Goal: Task Accomplishment & Management: Complete application form

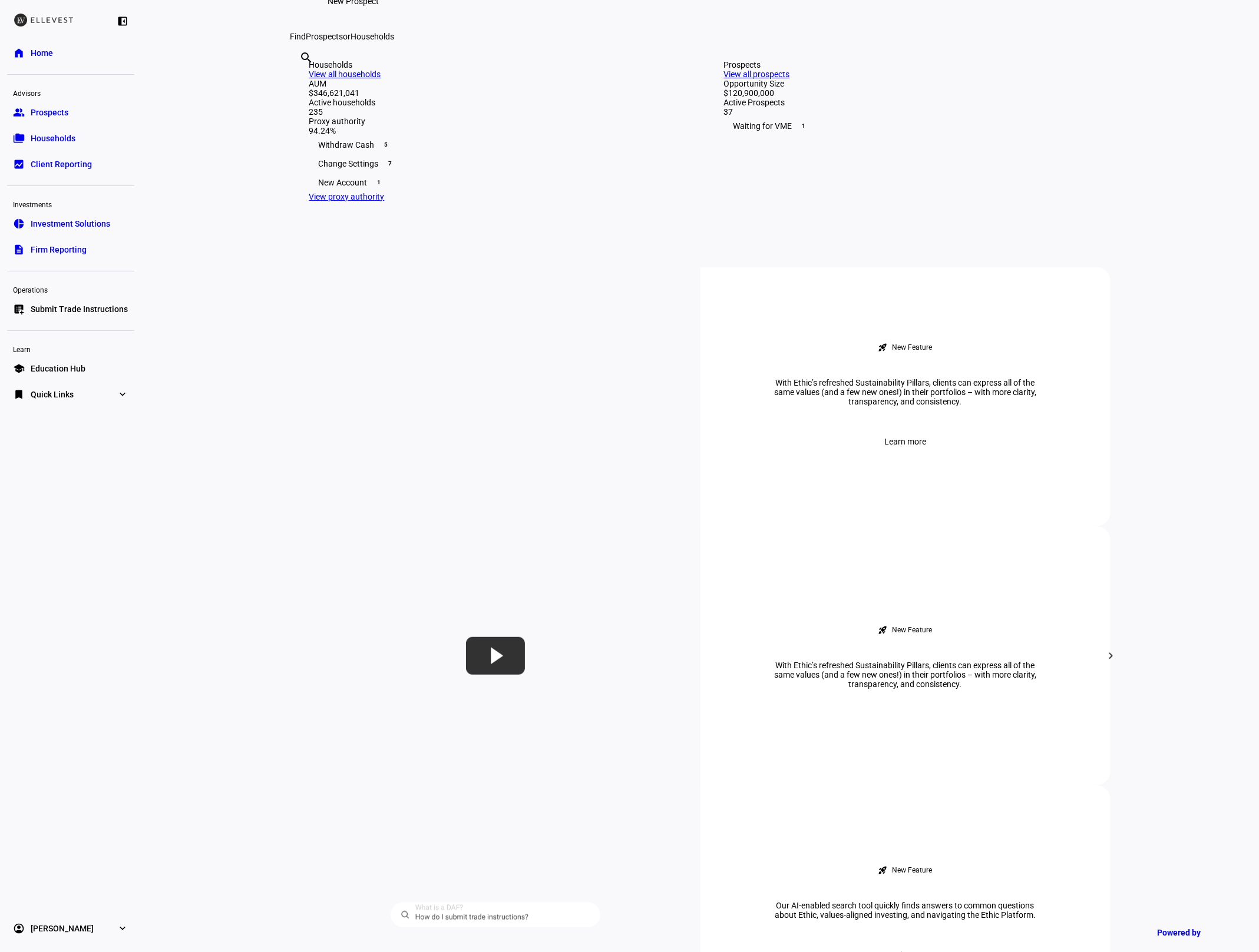
scroll to position [675, 0]
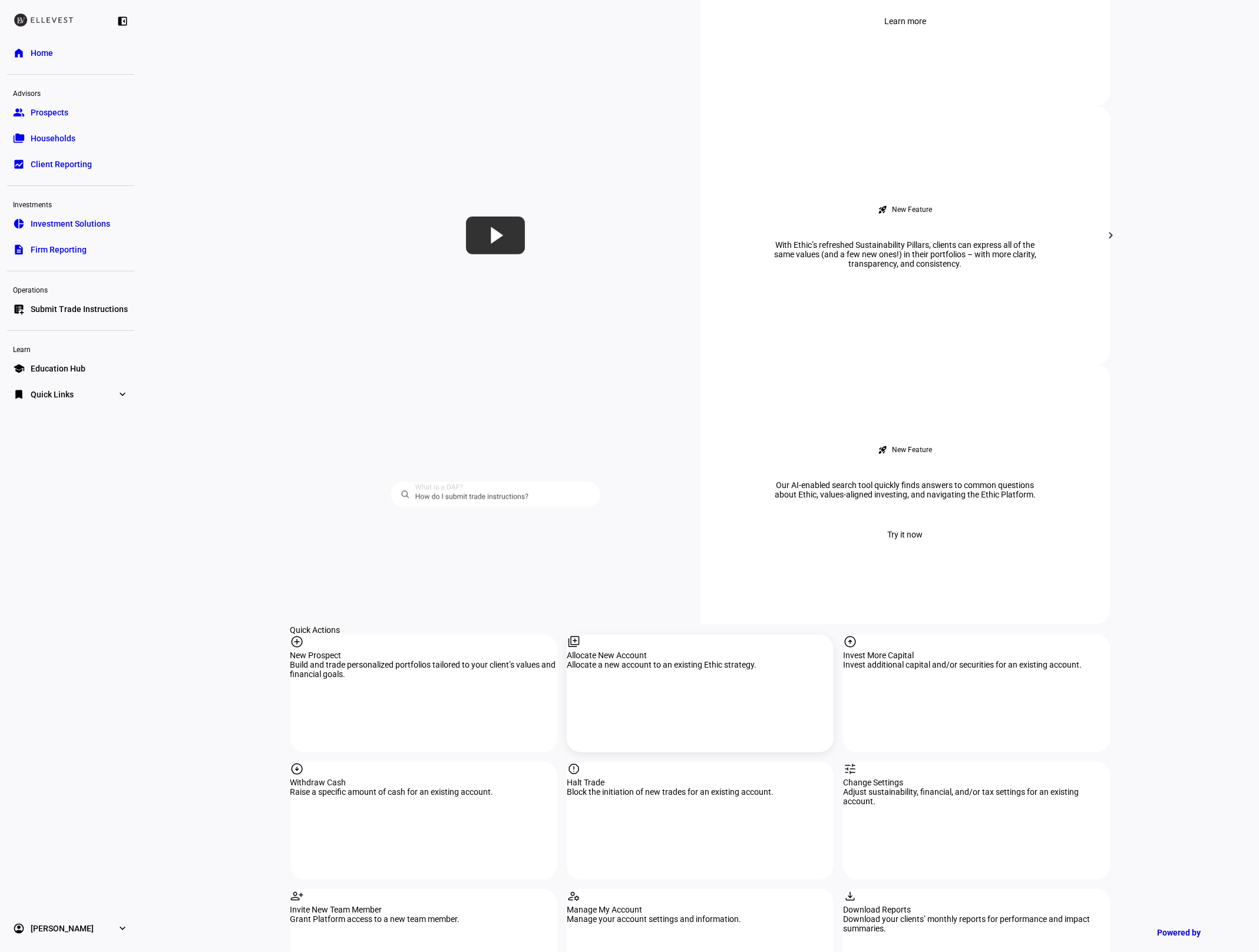
click at [630, 651] on div "Allocate New Account" at bounding box center [700, 655] width 267 height 9
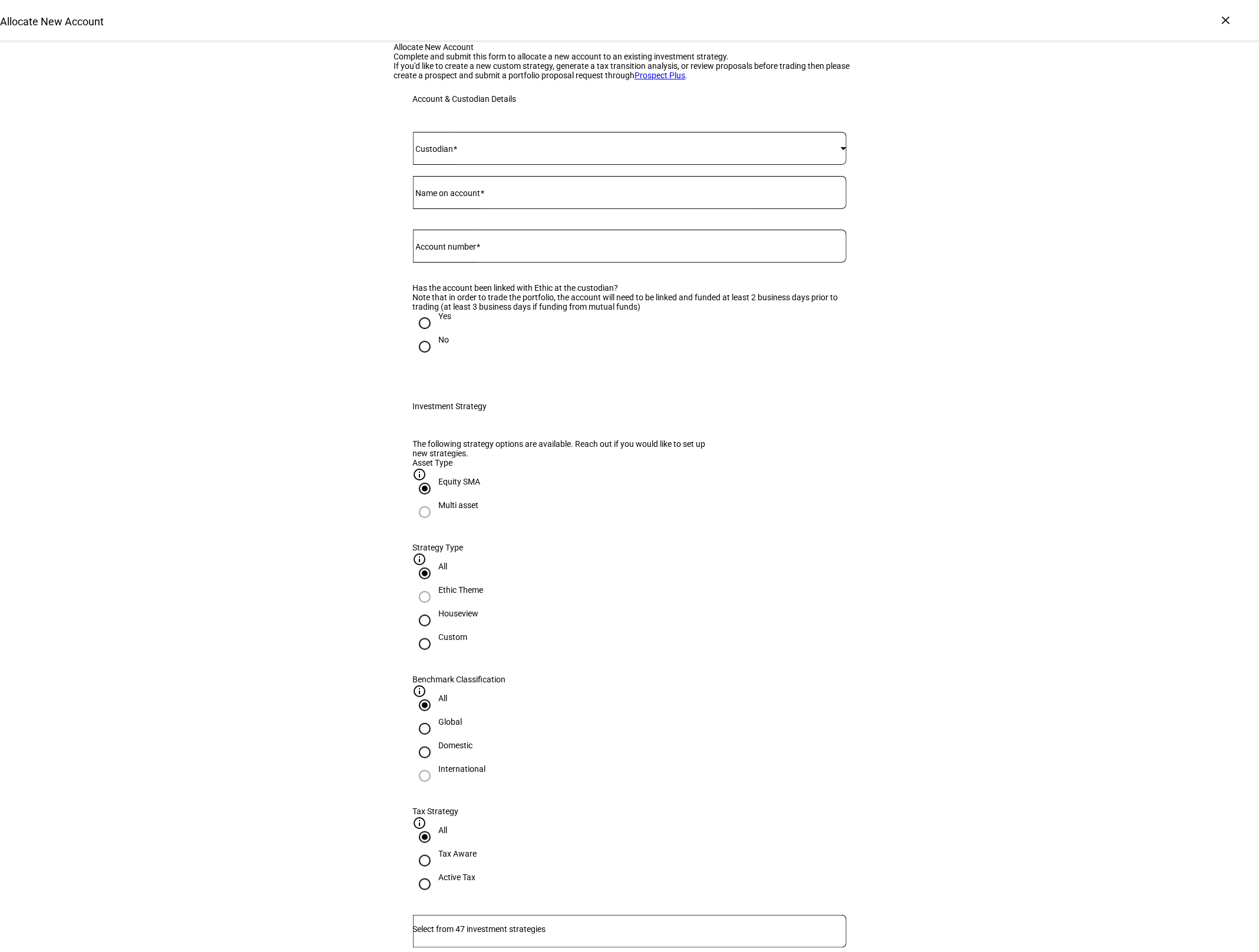
click at [491, 165] on div at bounding box center [629, 148] width 433 height 33
click at [467, 421] on mat-option "[PERSON_NAME]" at bounding box center [630, 432] width 433 height 28
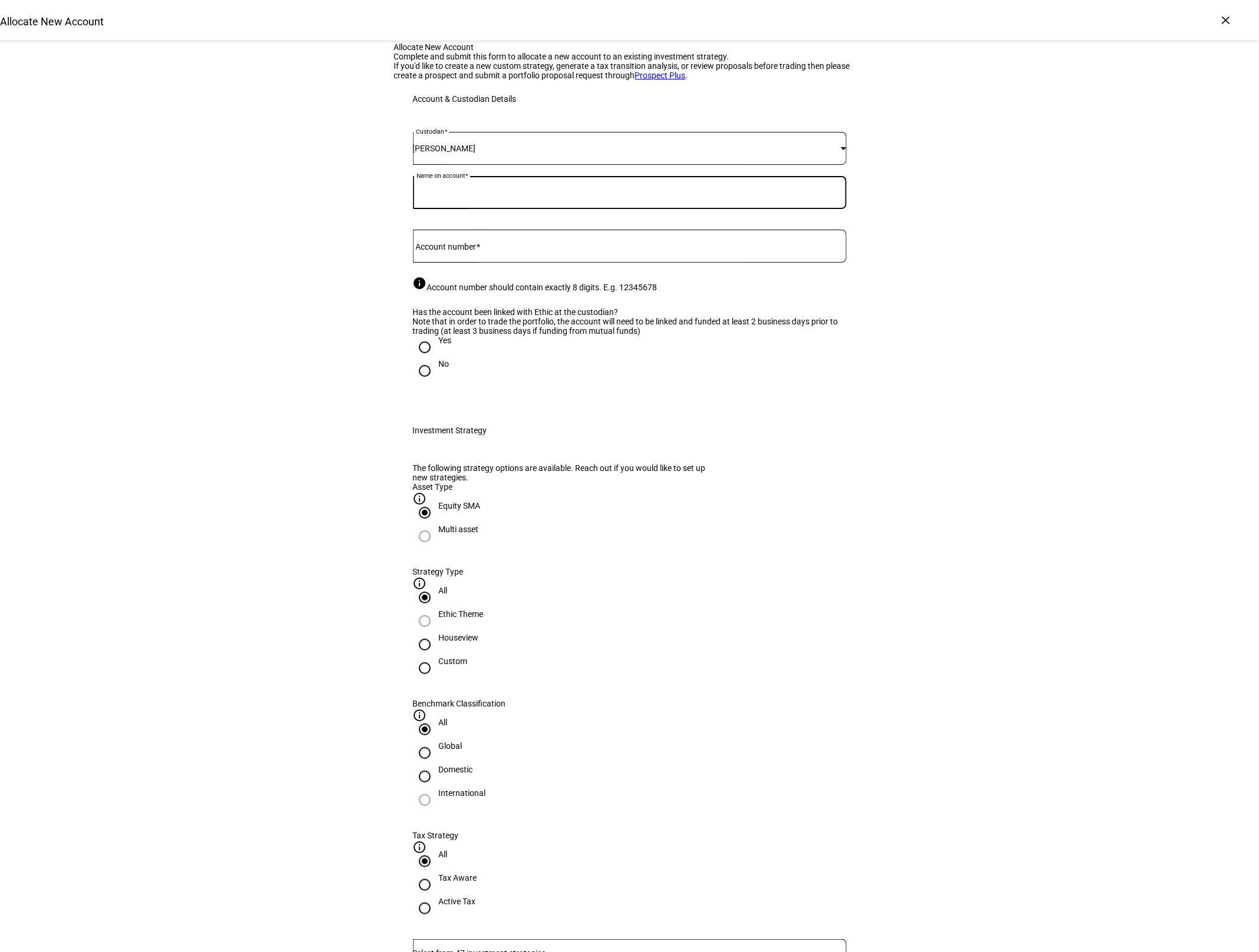
click at [485, 195] on input "Name on account" at bounding box center [629, 190] width 433 height 9
click at [525, 195] on input "Name on account" at bounding box center [629, 190] width 433 height 9
paste input "THE [PERSON_NAME] TRUST"
type input "THE [PERSON_NAME] TRUST"
click at [510, 263] on div at bounding box center [629, 246] width 433 height 33
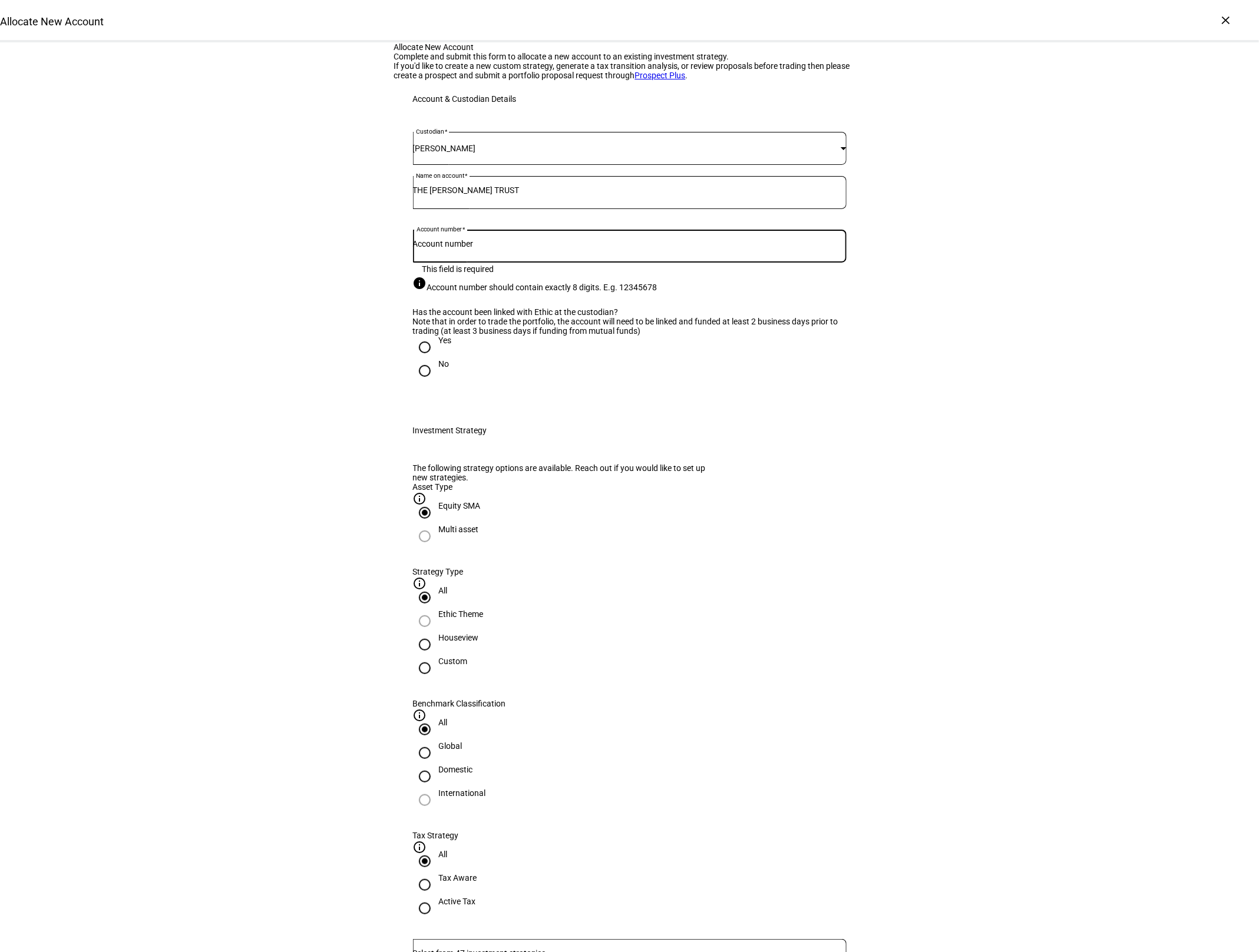
click at [498, 248] on input "Account number" at bounding box center [629, 243] width 433 height 9
paste input "8354-7438"
click at [448, 248] on input "8354-7438" at bounding box center [629, 243] width 433 height 9
type input "83547438"
click at [328, 377] on div "Allocate New Account Complete and submit this form to allocate a new account to…" at bounding box center [629, 866] width 1259 height 1649
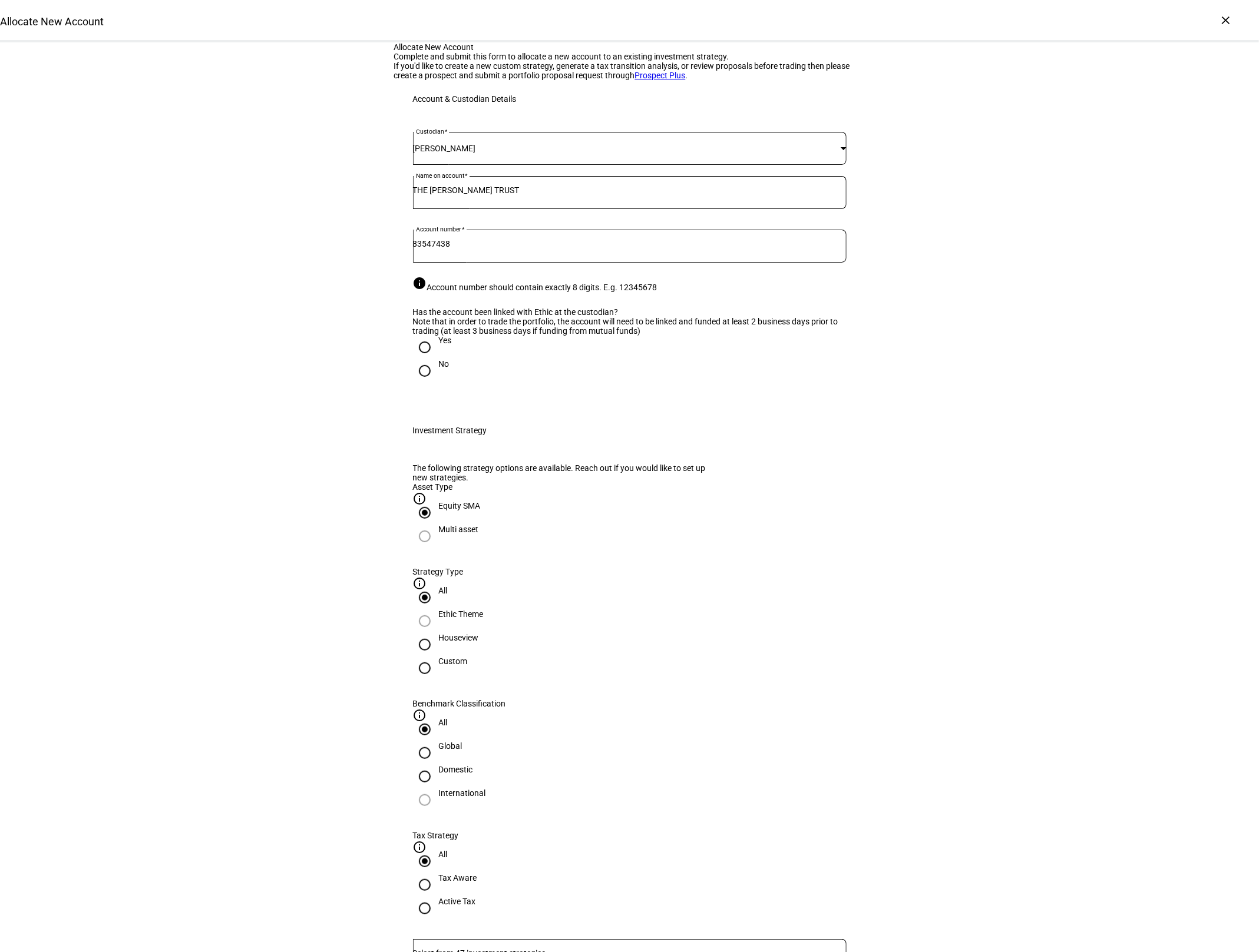
click at [437, 362] on div at bounding box center [425, 347] width 28 height 28
radio input "true"
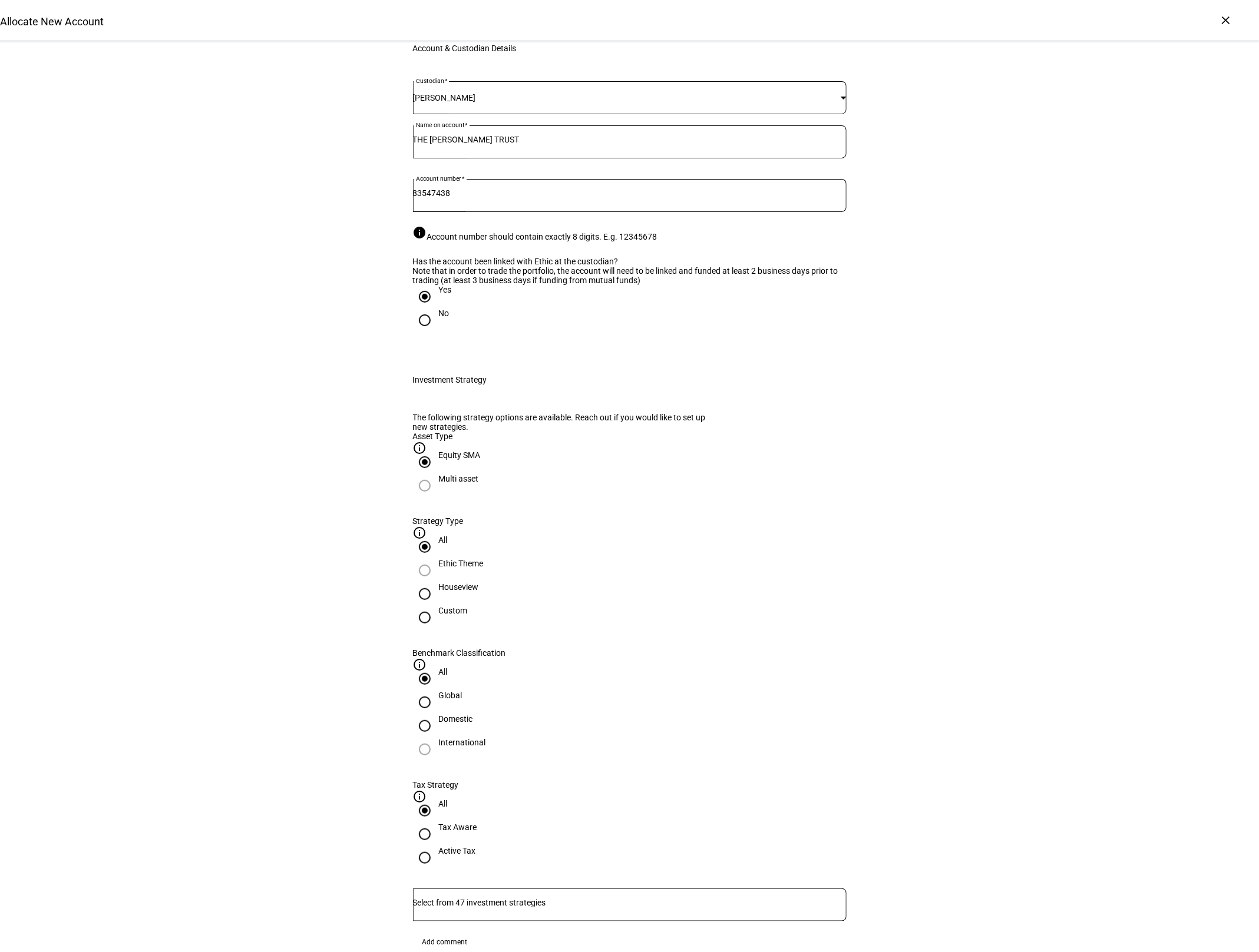
scroll to position [57, 0]
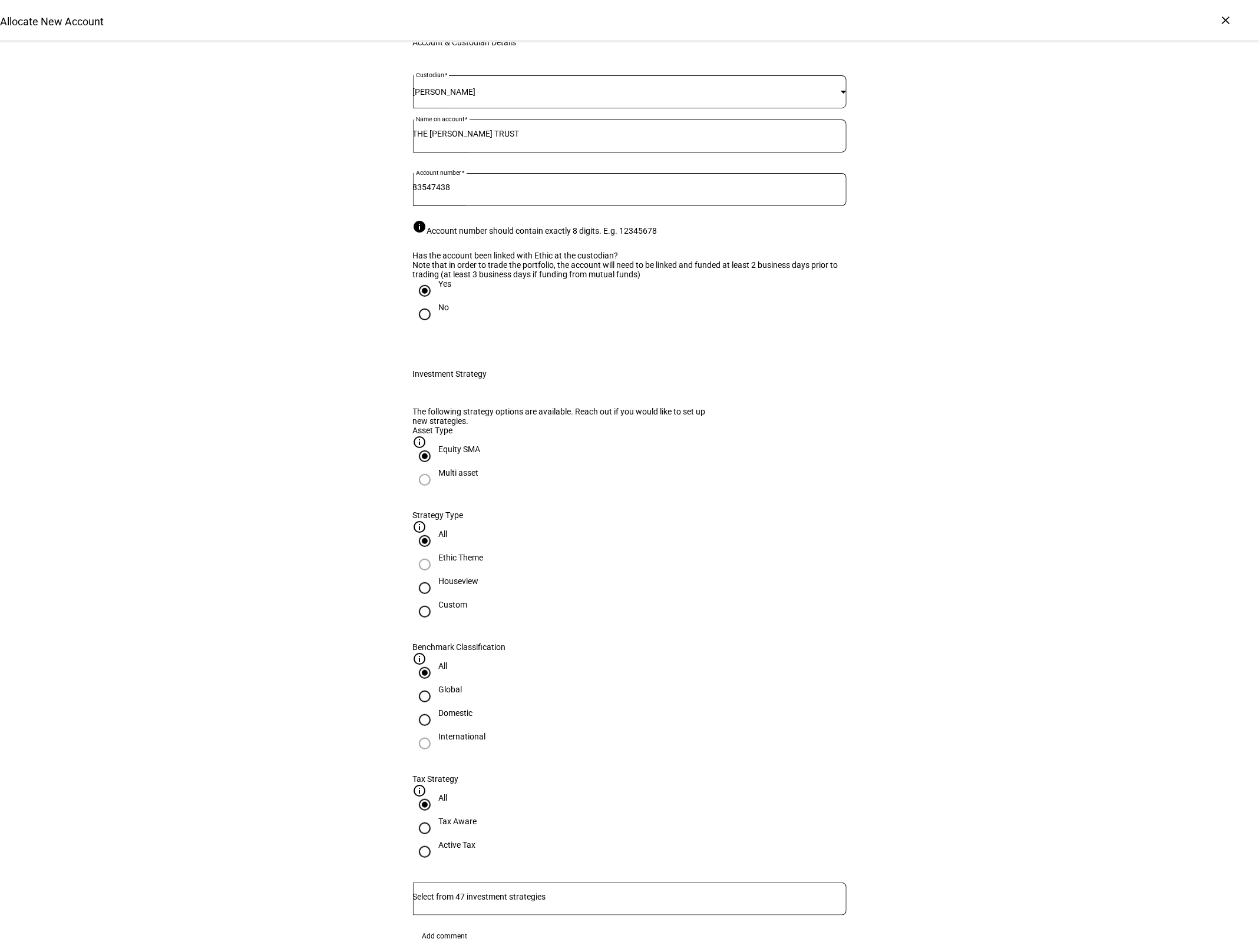
click at [479, 598] on div "Houseview" at bounding box center [459, 587] width 40 height 21
click at [437, 600] on input "Houseview" at bounding box center [425, 588] width 23 height 23
radio input "true"
click at [479, 586] on div "Houseview" at bounding box center [459, 581] width 40 height 9
click at [437, 600] on input "Houseview" at bounding box center [425, 588] width 23 height 23
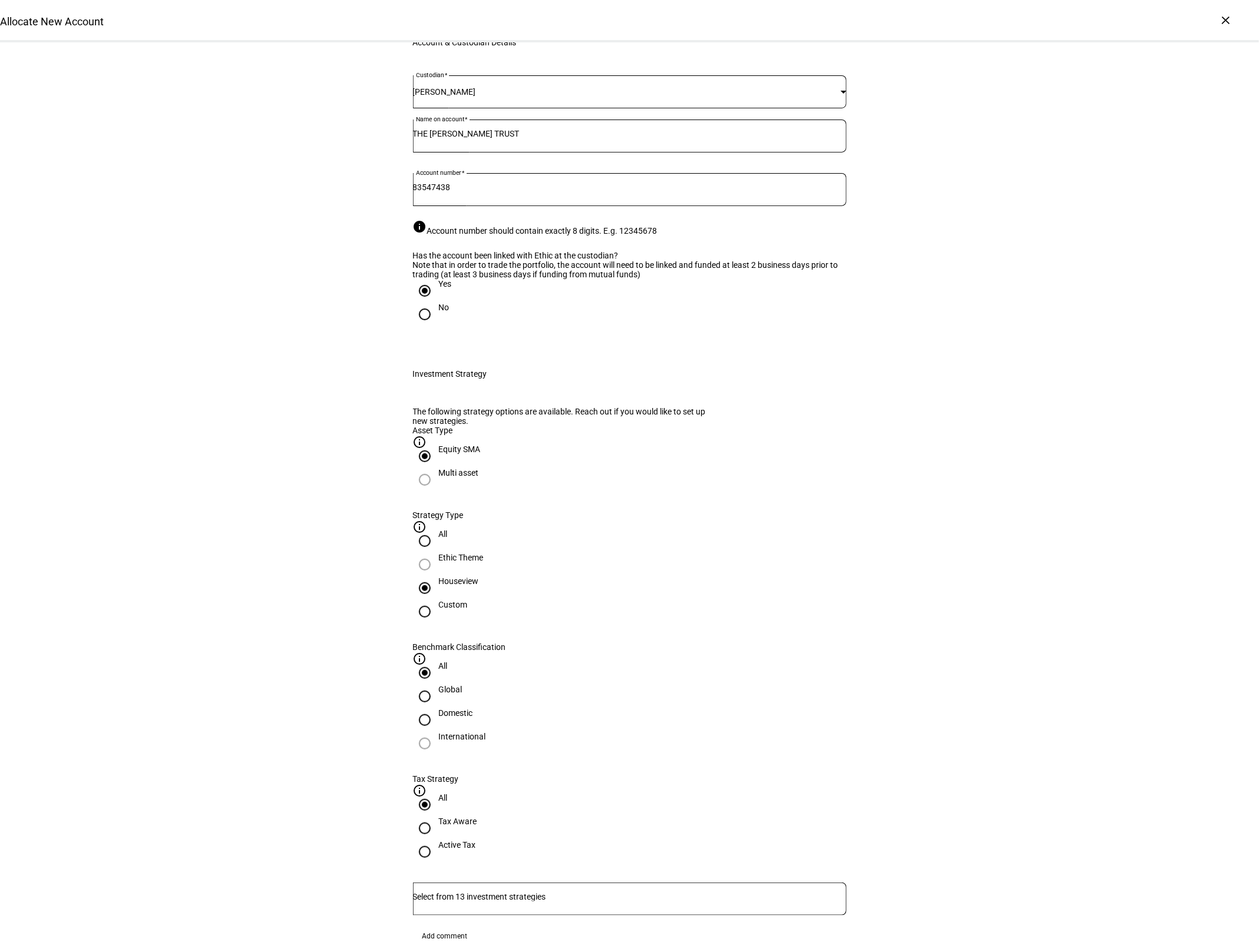
click at [462, 685] on div "Global" at bounding box center [451, 689] width 23 height 9
click at [437, 685] on input "Global" at bounding box center [425, 697] width 23 height 23
radio input "true"
click at [476, 841] on div "Active Tax" at bounding box center [457, 845] width 37 height 9
click at [437, 841] on input "Active Tax" at bounding box center [425, 852] width 23 height 23
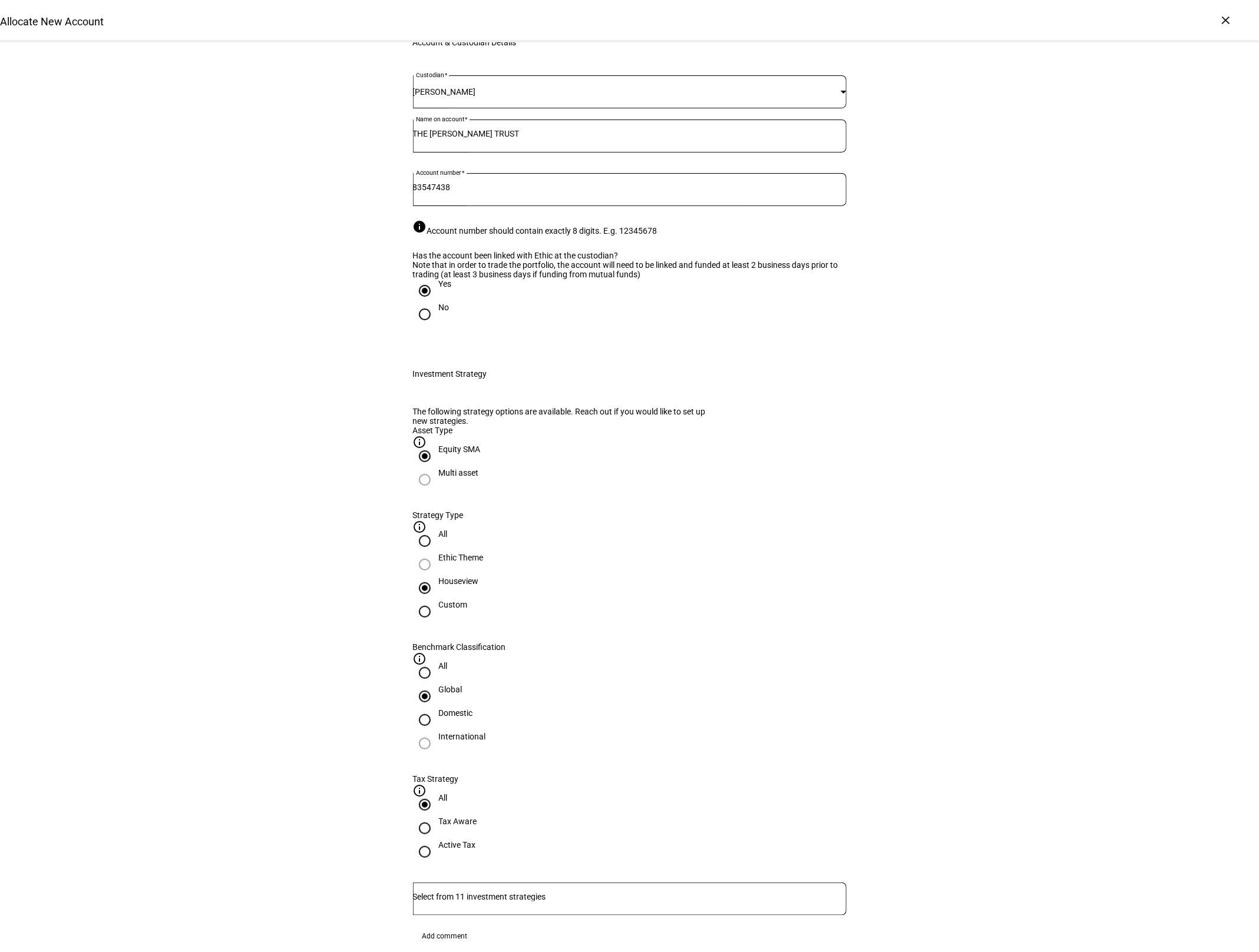
radio input "true"
click at [564, 889] on input "Number" at bounding box center [629, 893] width 433 height 9
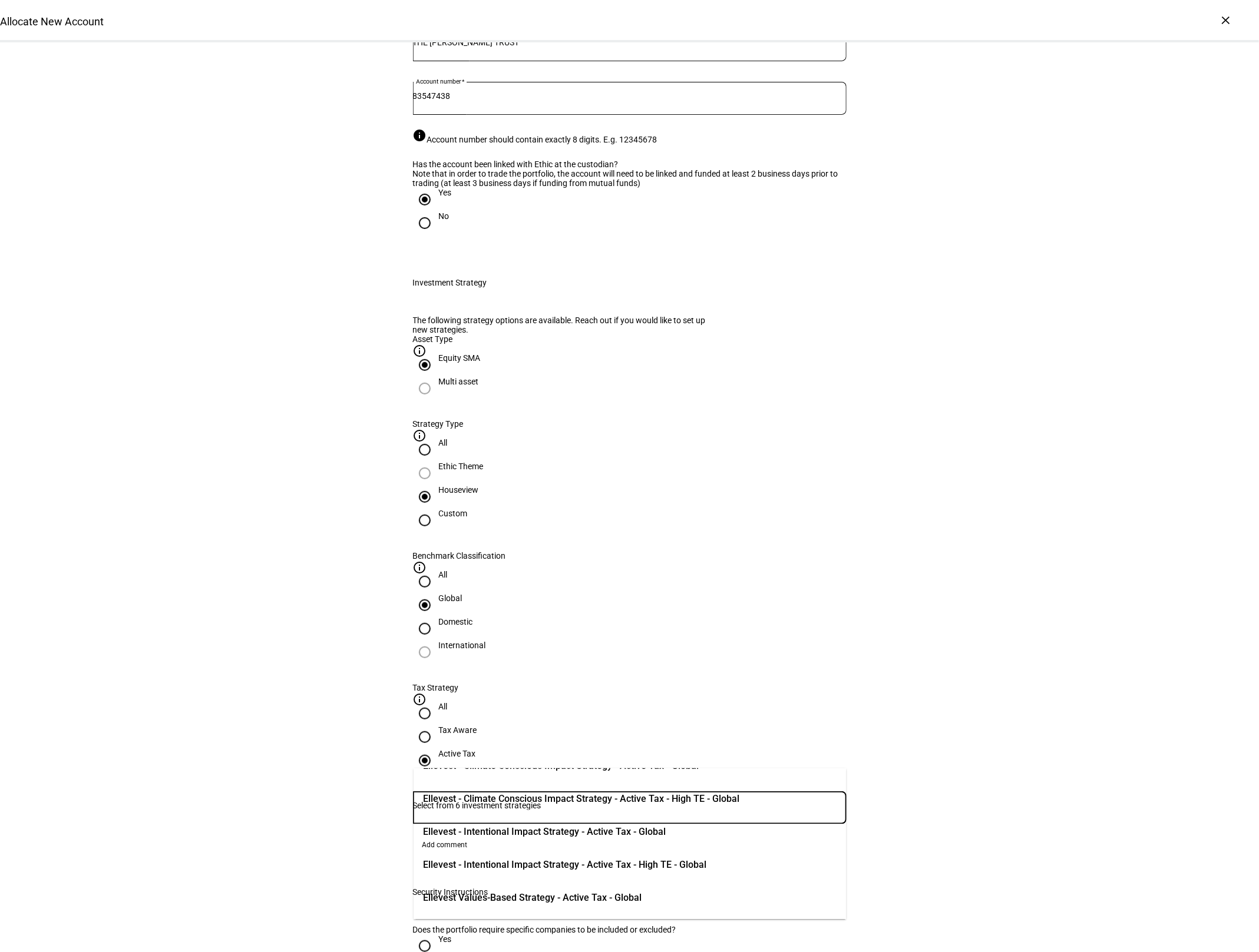
scroll to position [56, 0]
click at [628, 873] on span "Ellevest Values-Based Strategy - Active Tax - Global" at bounding box center [532, 865] width 218 height 25
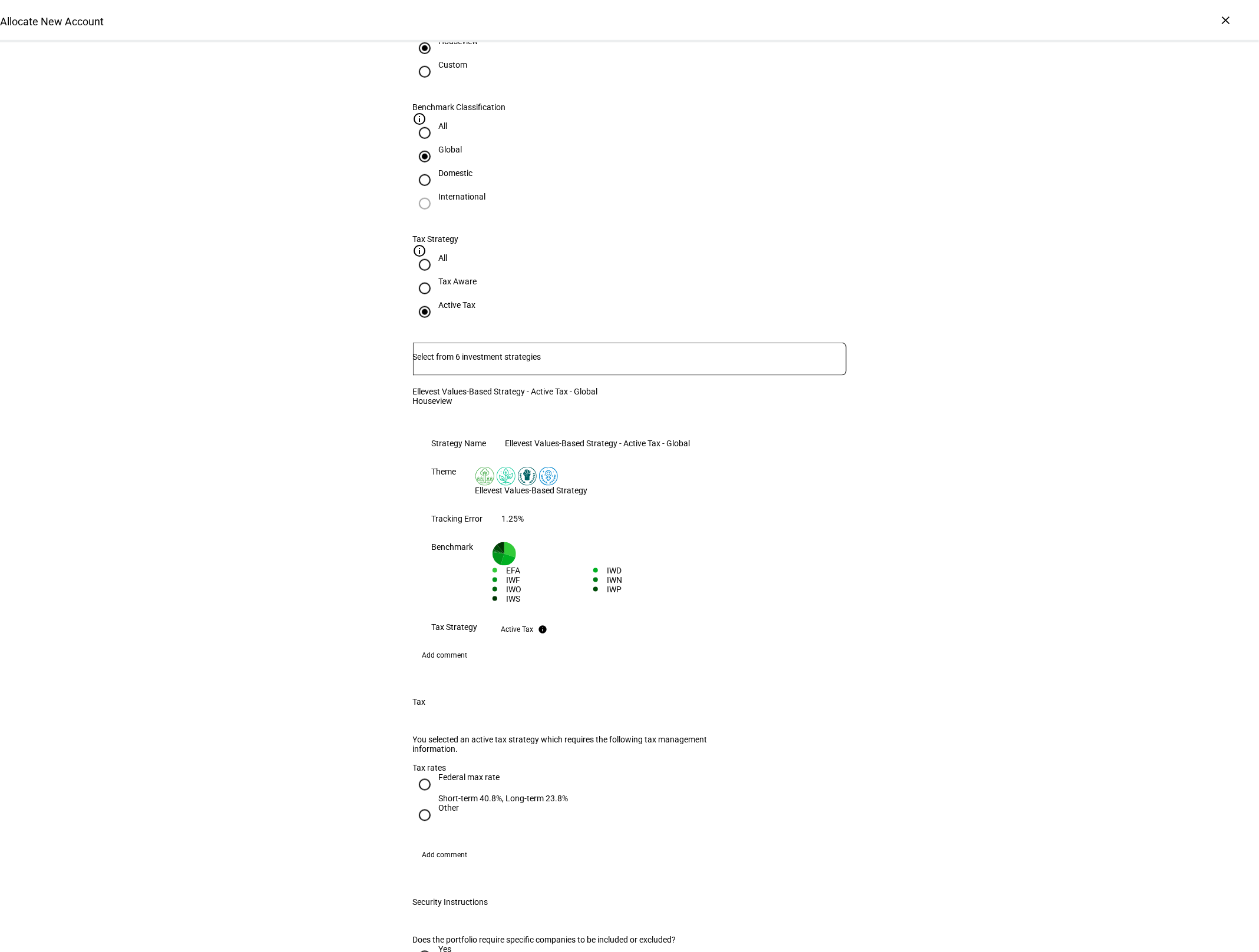
scroll to position [667, 0]
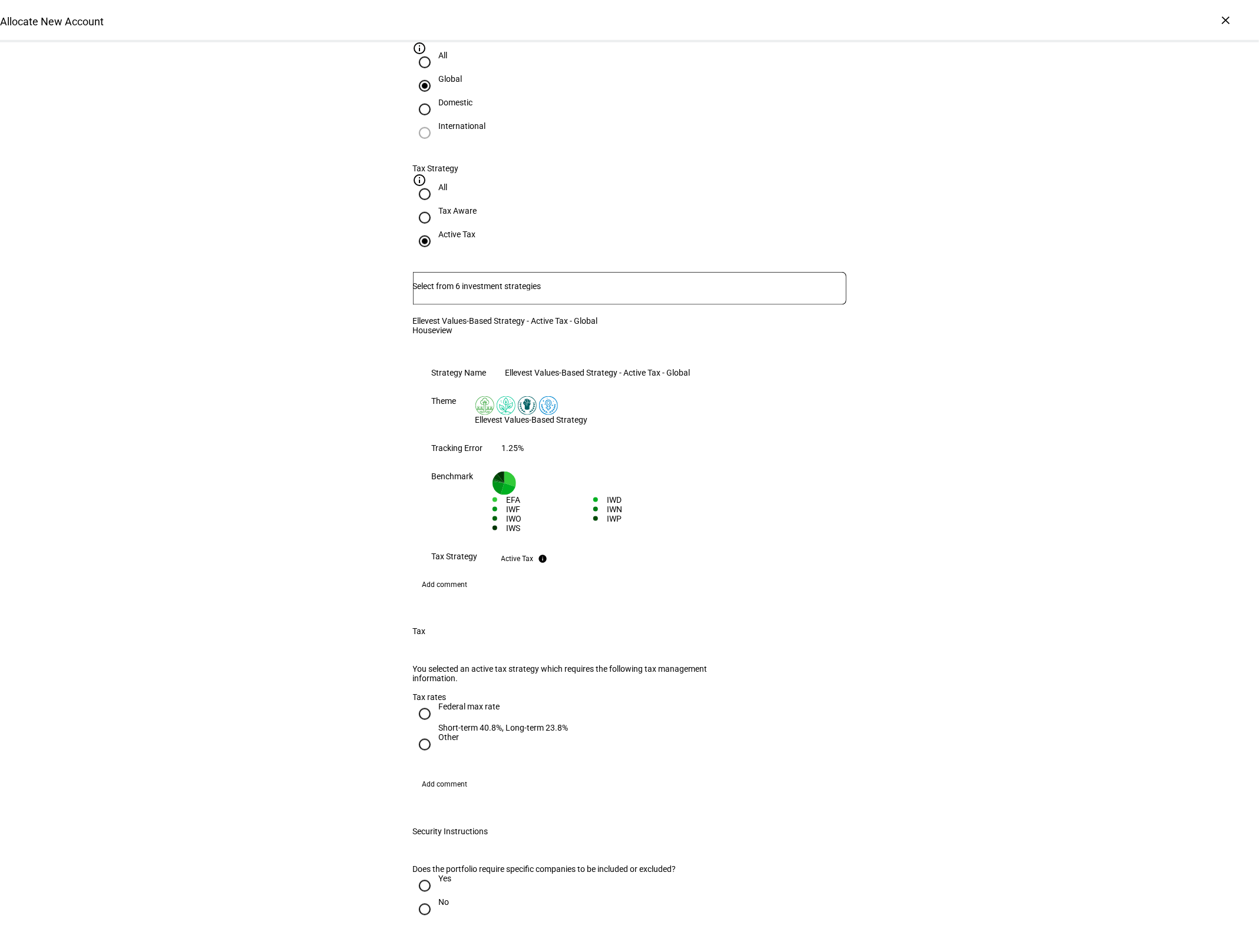
click at [425, 702] on input "Federal max rate Short-term 40.8%, Long-term 23.8%" at bounding box center [425, 714] width 23 height 23
radio input "true"
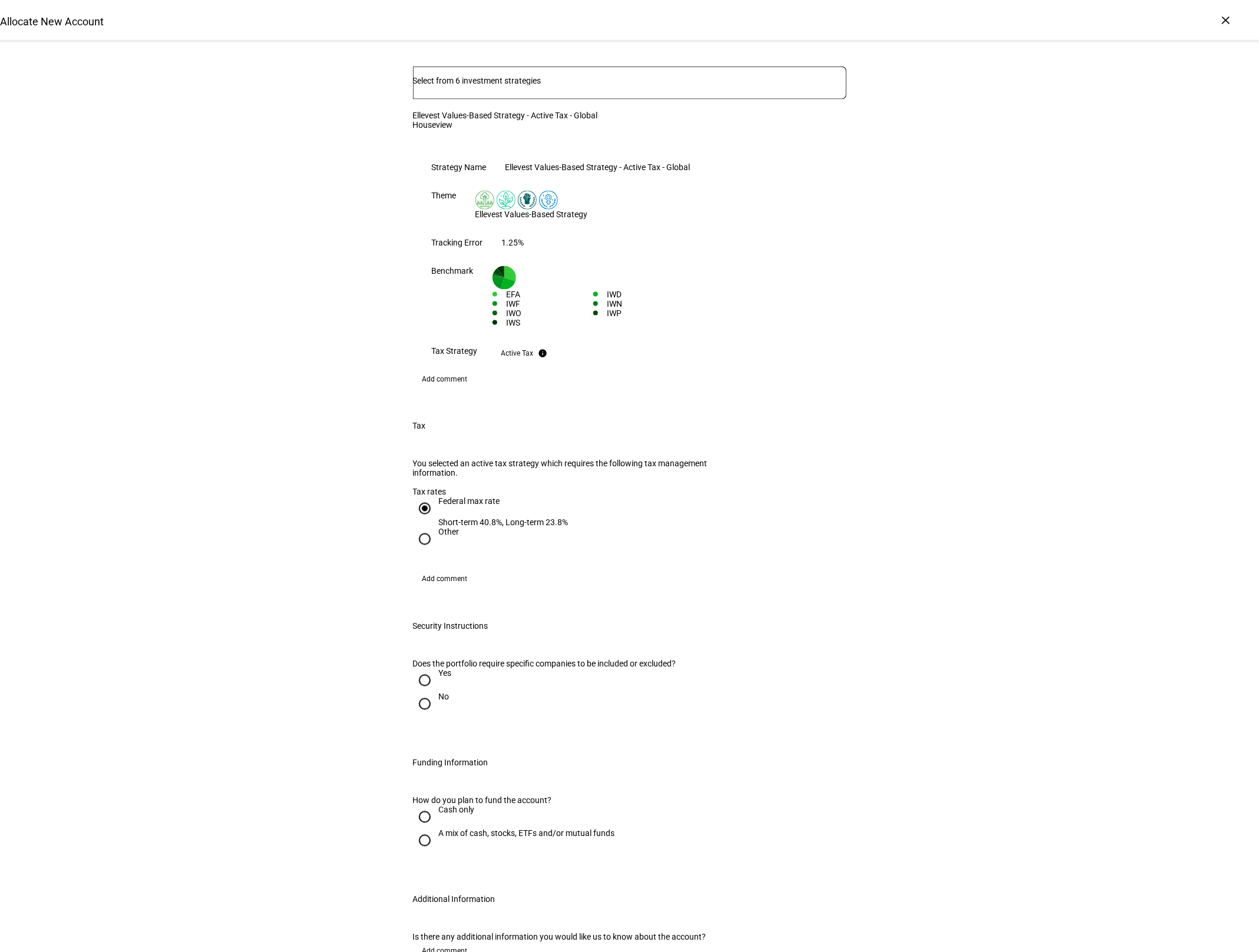
scroll to position [884, 0]
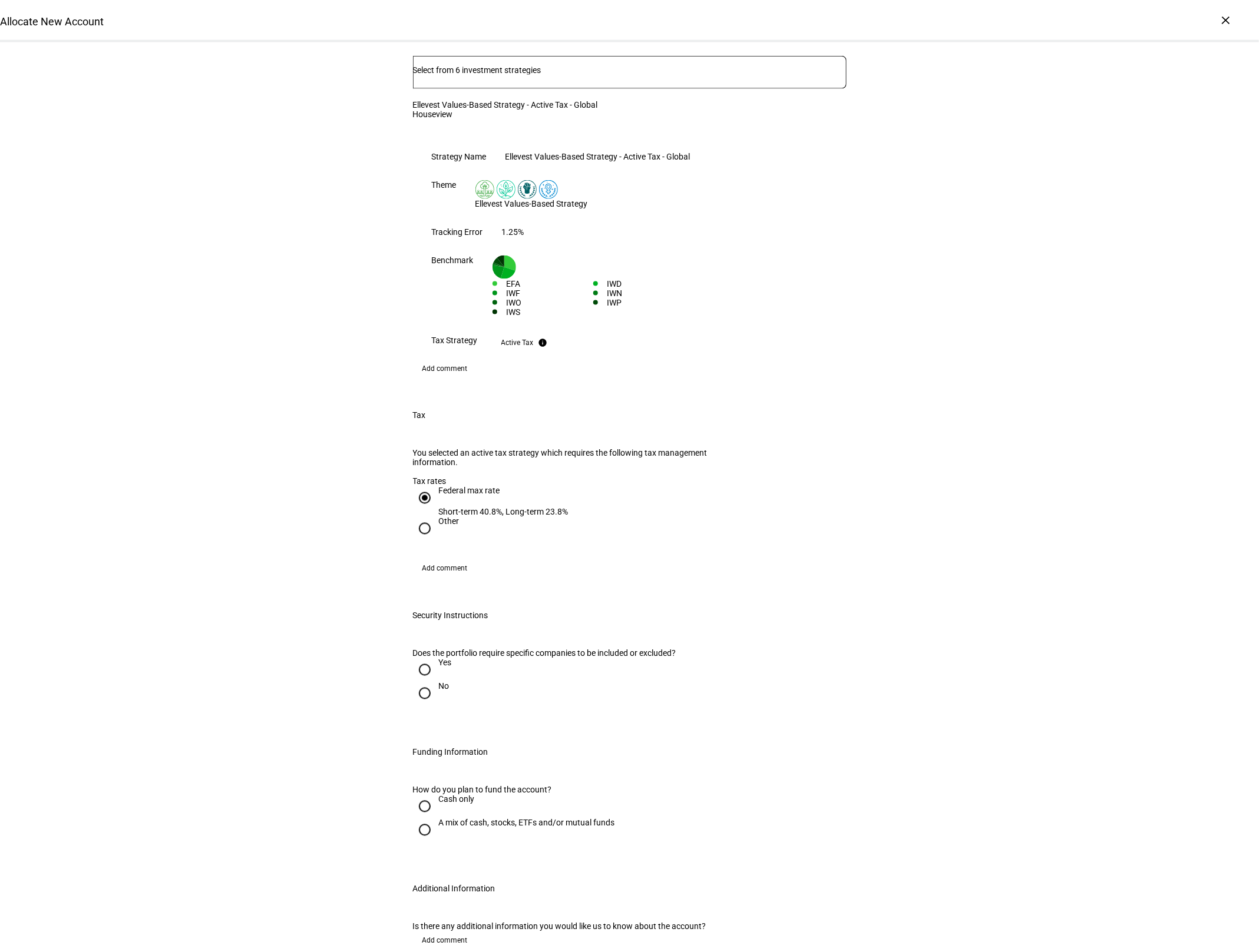
click at [435, 680] on div at bounding box center [425, 694] width 28 height 28
radio input "true"
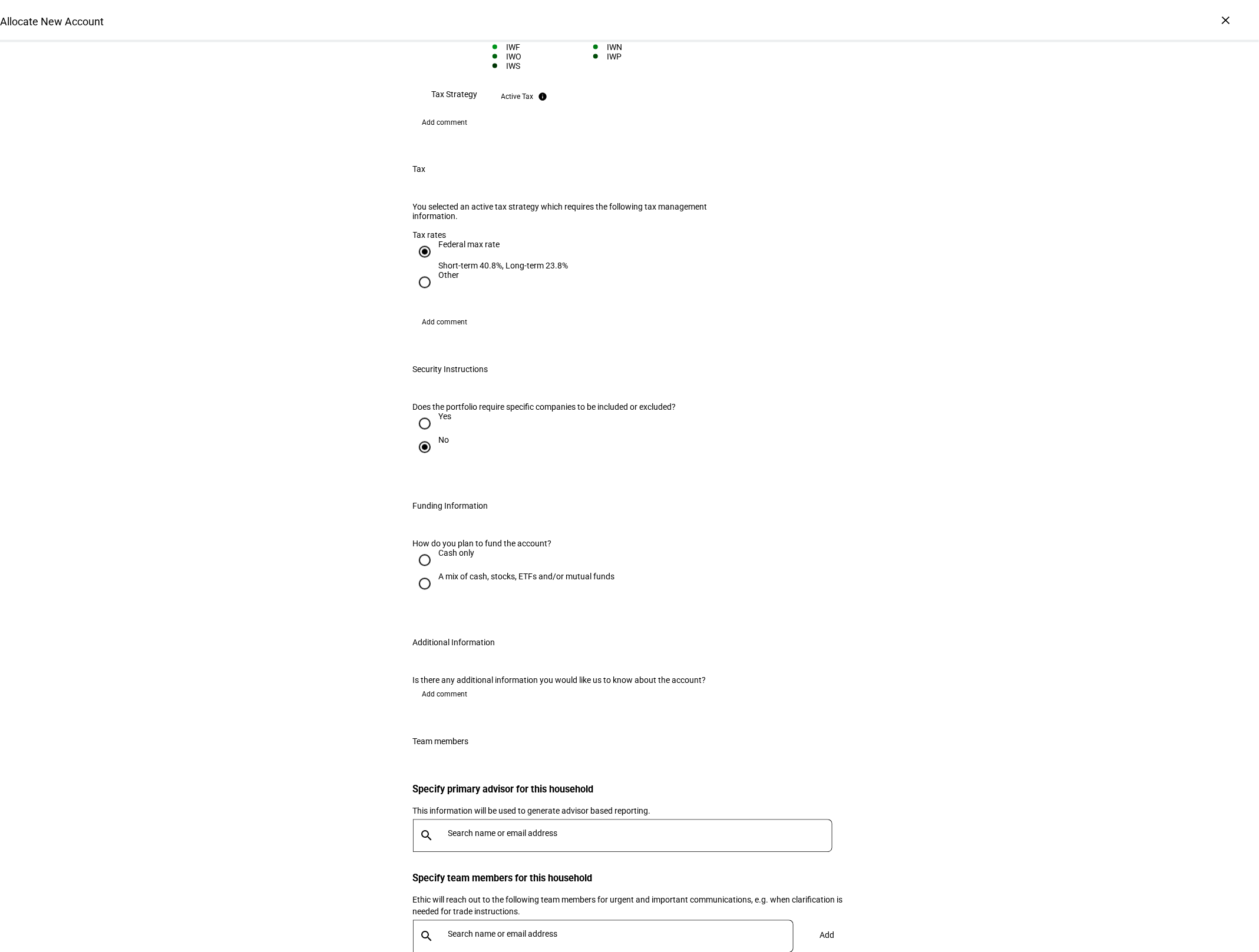
scroll to position [1151, 0]
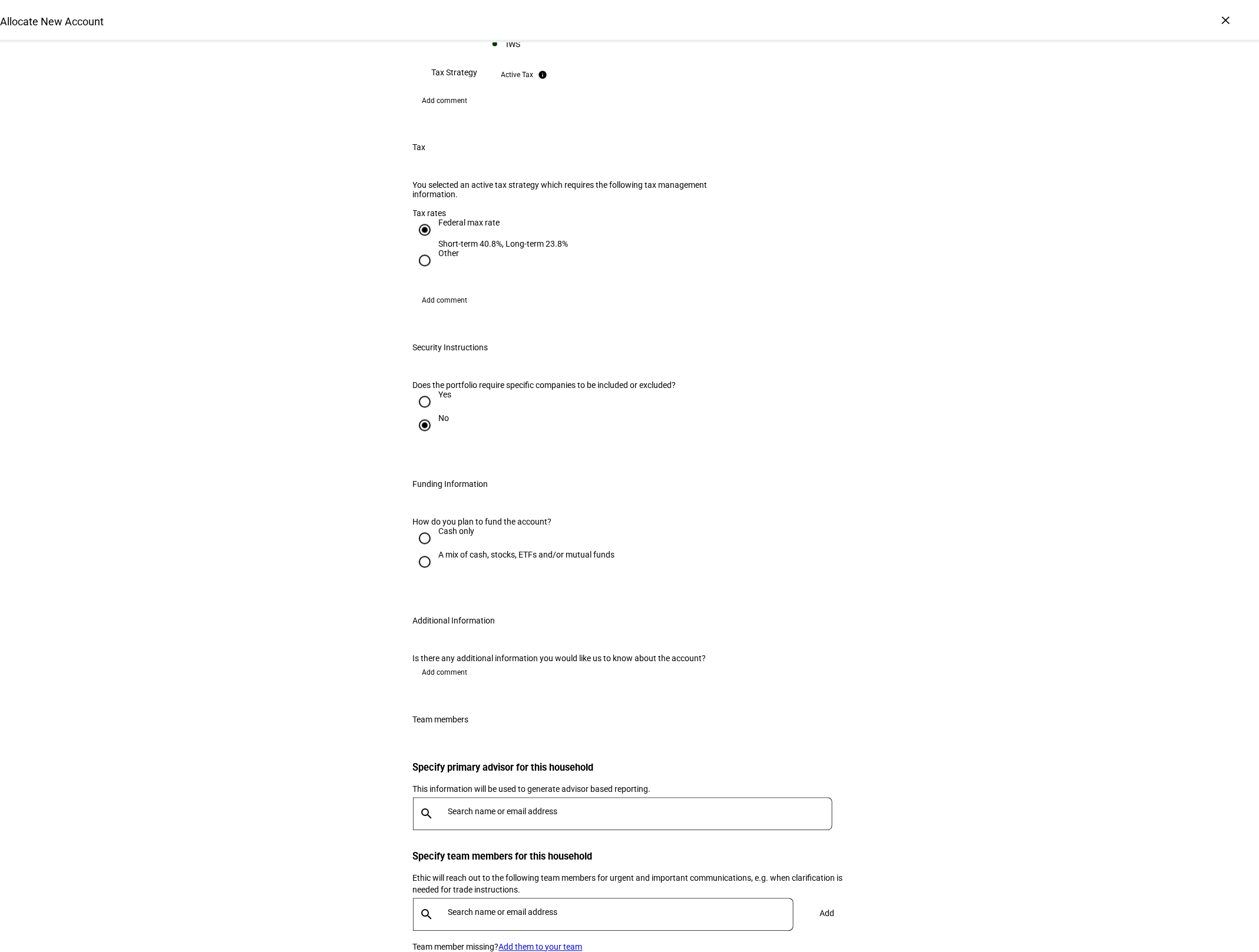
click at [439, 527] on div "Cash only" at bounding box center [457, 531] width 36 height 9
click at [437, 527] on input "Cash only" at bounding box center [425, 539] width 23 height 23
radio input "true"
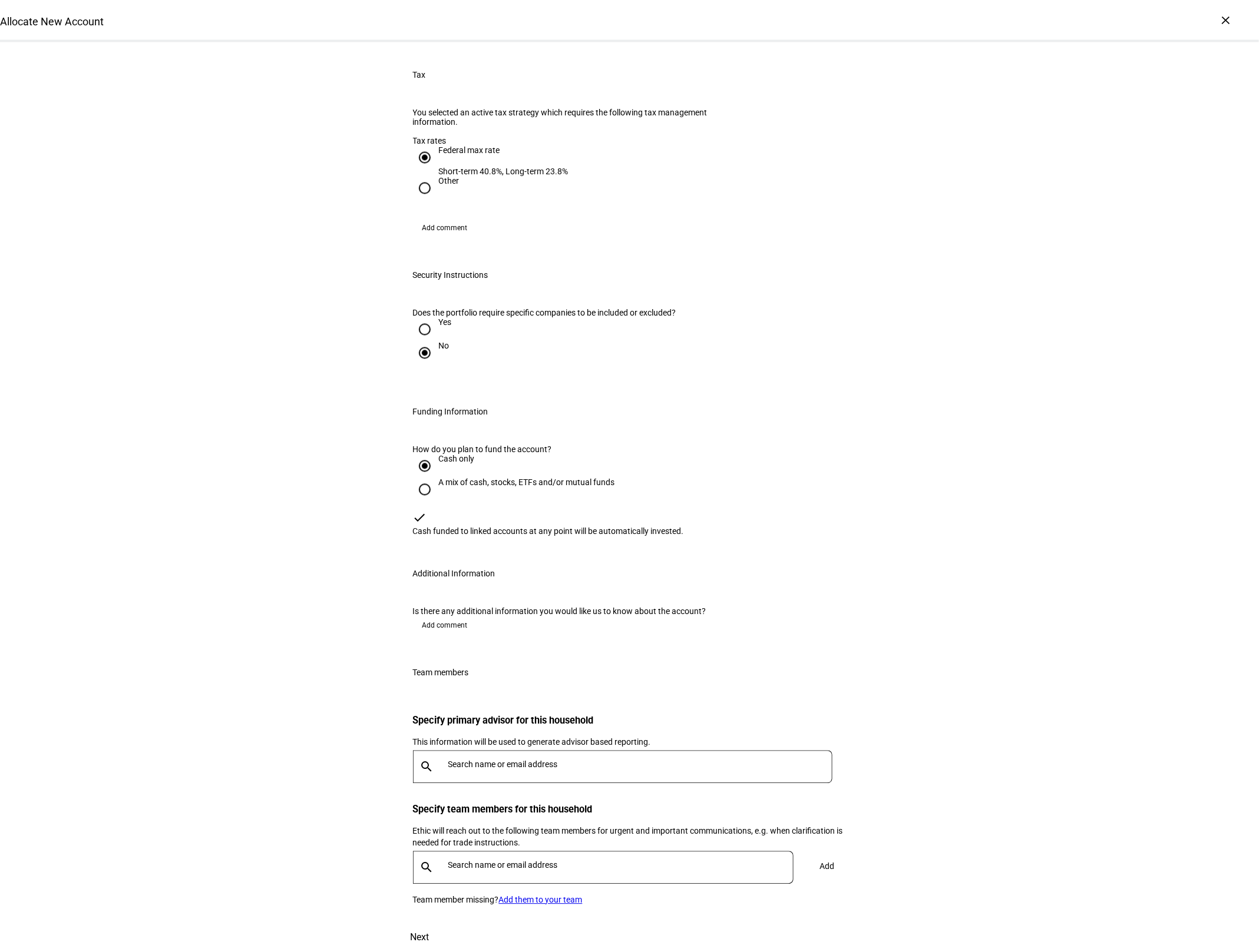
scroll to position [1328, 0]
click at [505, 751] on div at bounding box center [638, 767] width 389 height 33
type input "sama"
click at [515, 734] on div "[PERSON_NAME]" at bounding box center [521, 737] width 131 height 12
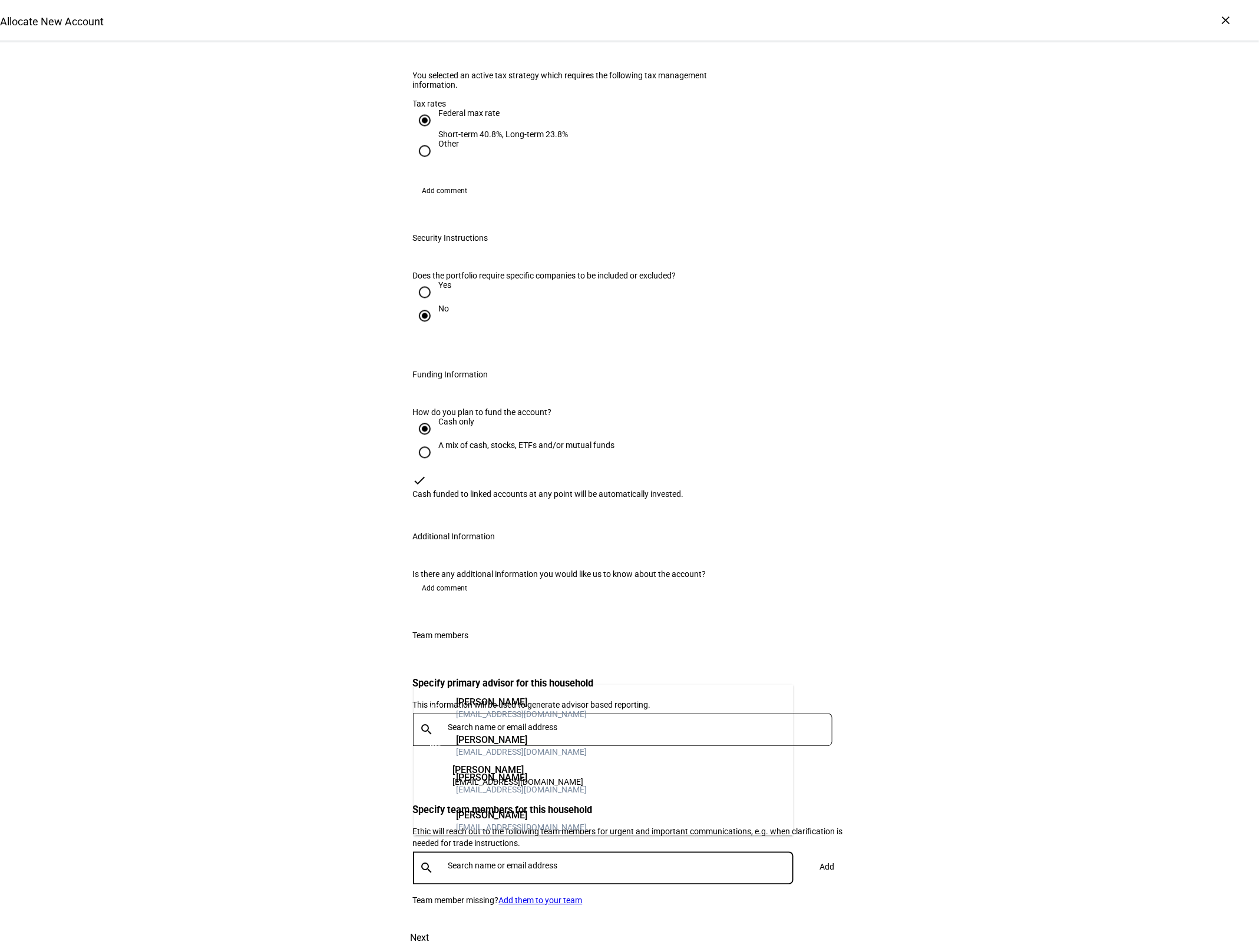
click at [529, 861] on input "text" at bounding box center [623, 865] width 350 height 9
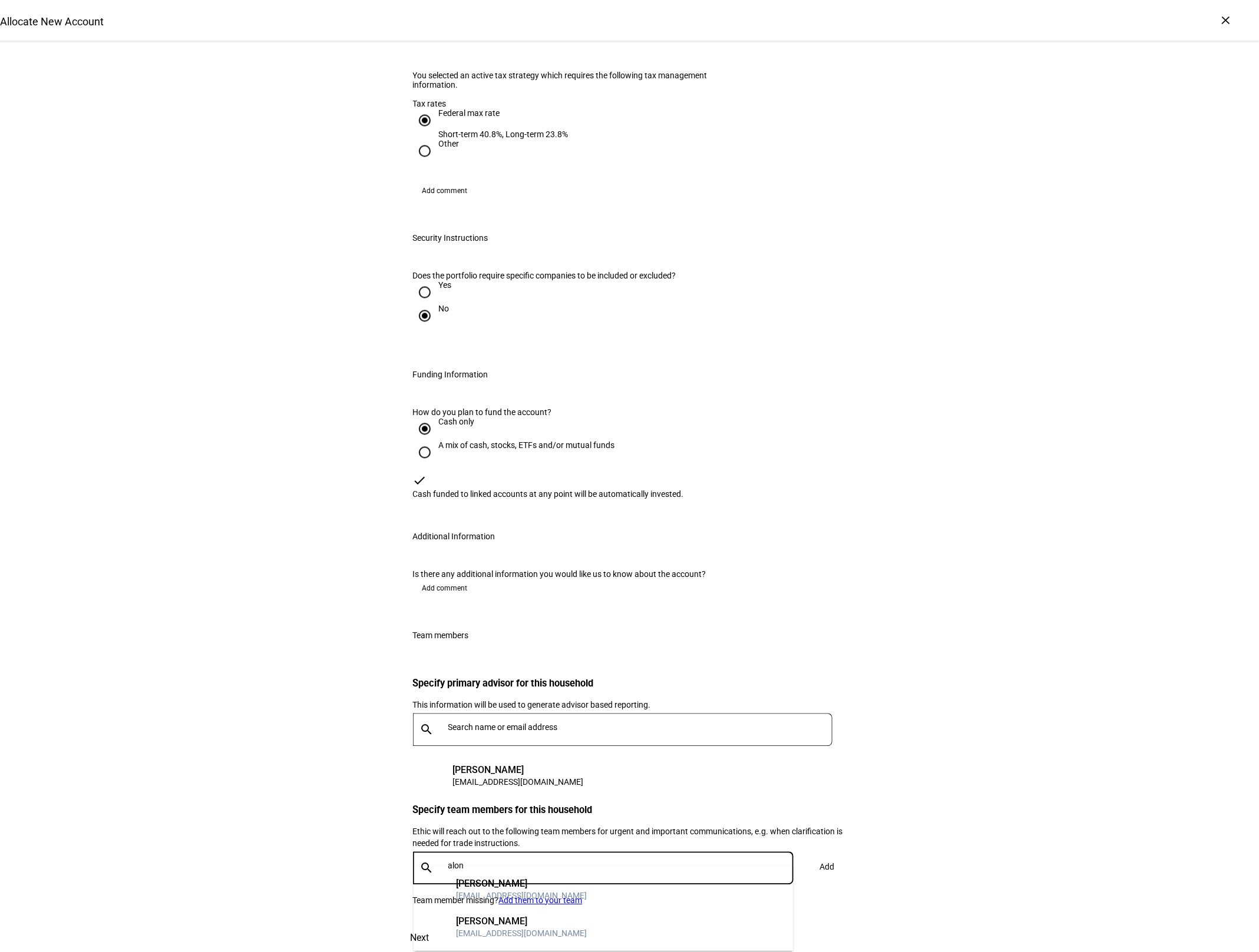
type input "alon"
click at [567, 895] on mat-option "AG [PERSON_NAME] [EMAIL_ADDRESS][DOMAIN_NAME]" at bounding box center [603, 890] width 379 height 38
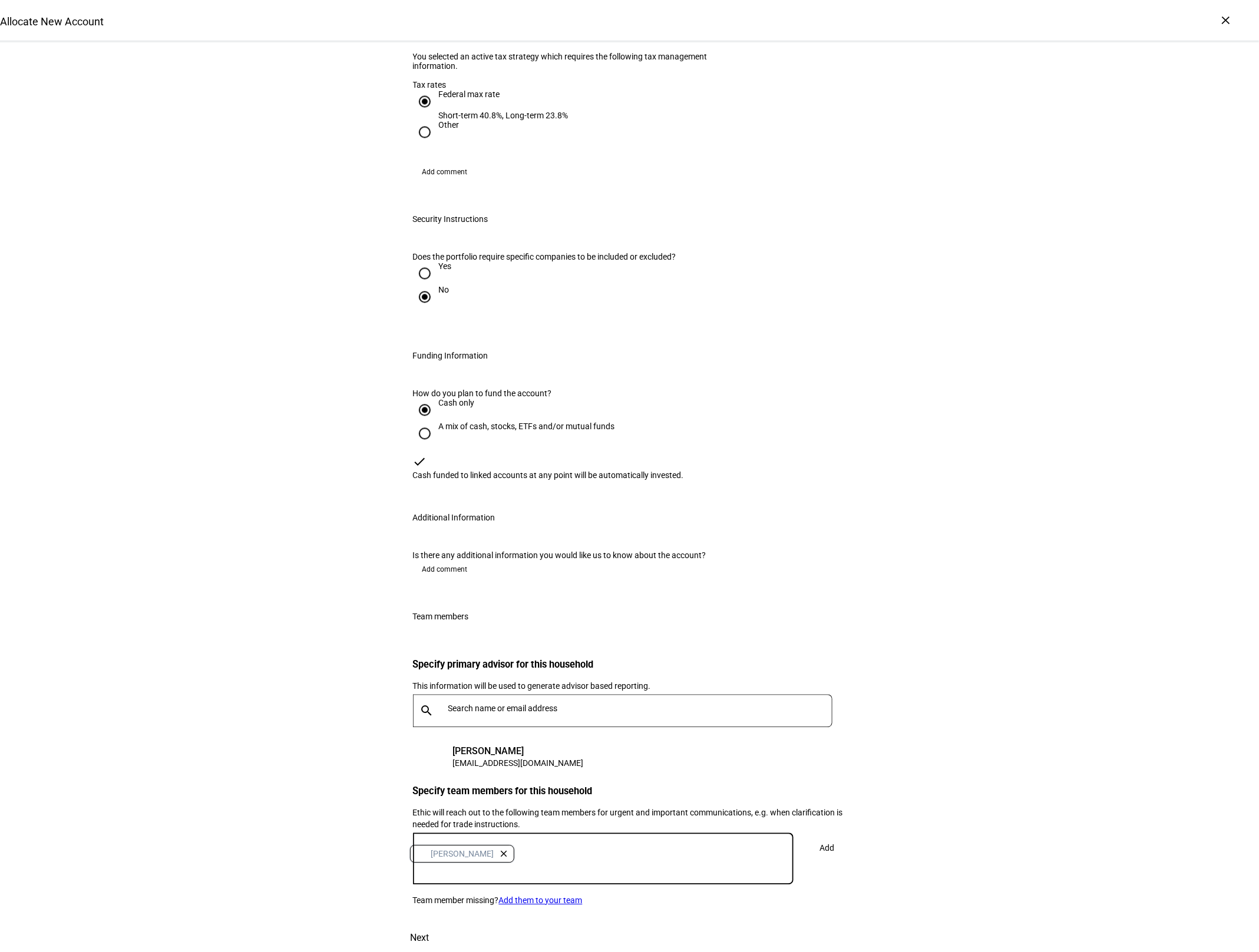
scroll to position [1389, 0]
click at [813, 834] on span at bounding box center [826, 848] width 39 height 28
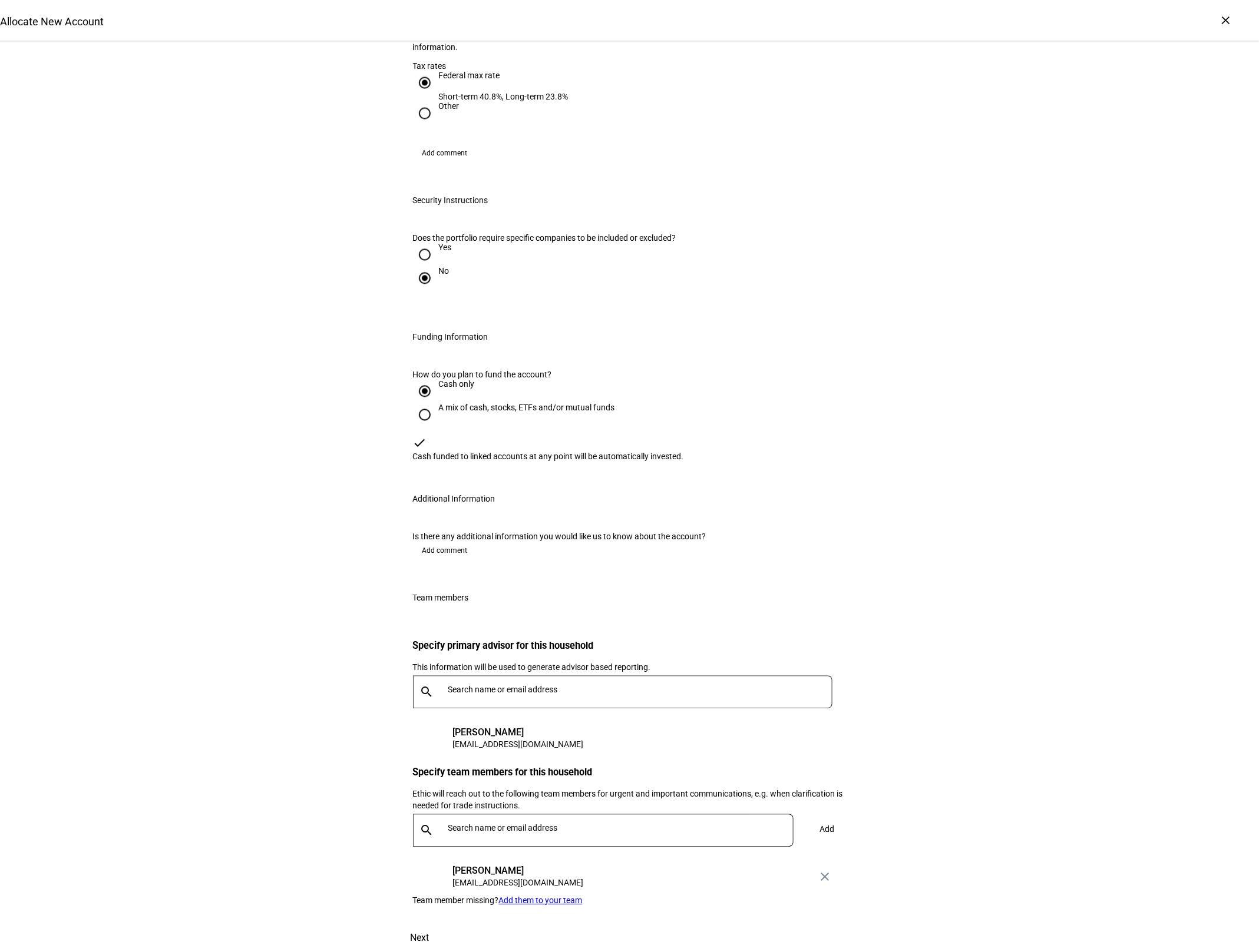
scroll to position [1403, 0]
click at [446, 924] on span at bounding box center [419, 937] width 52 height 28
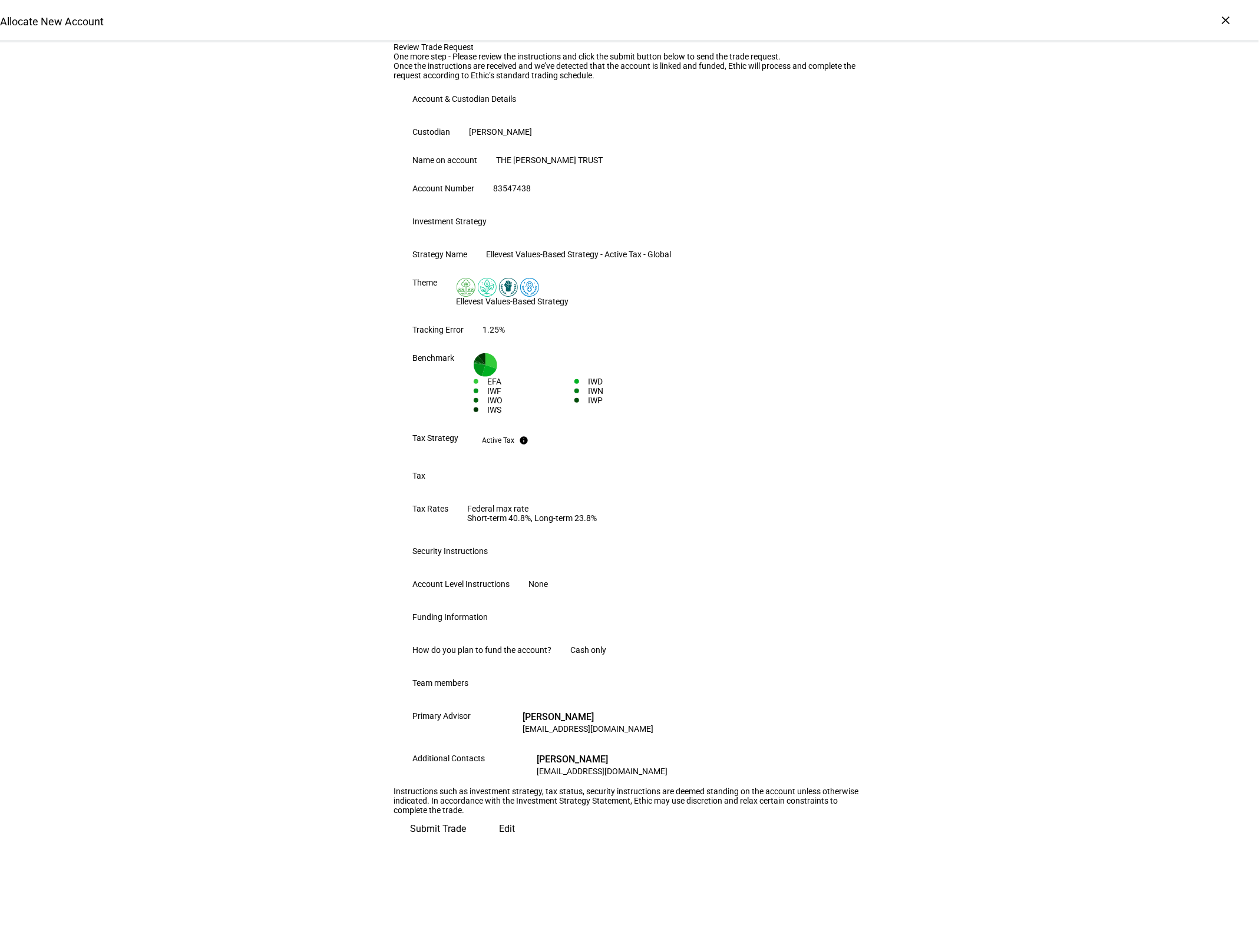
scroll to position [226, 0]
click at [467, 844] on span "Submit Trade" at bounding box center [438, 829] width 56 height 28
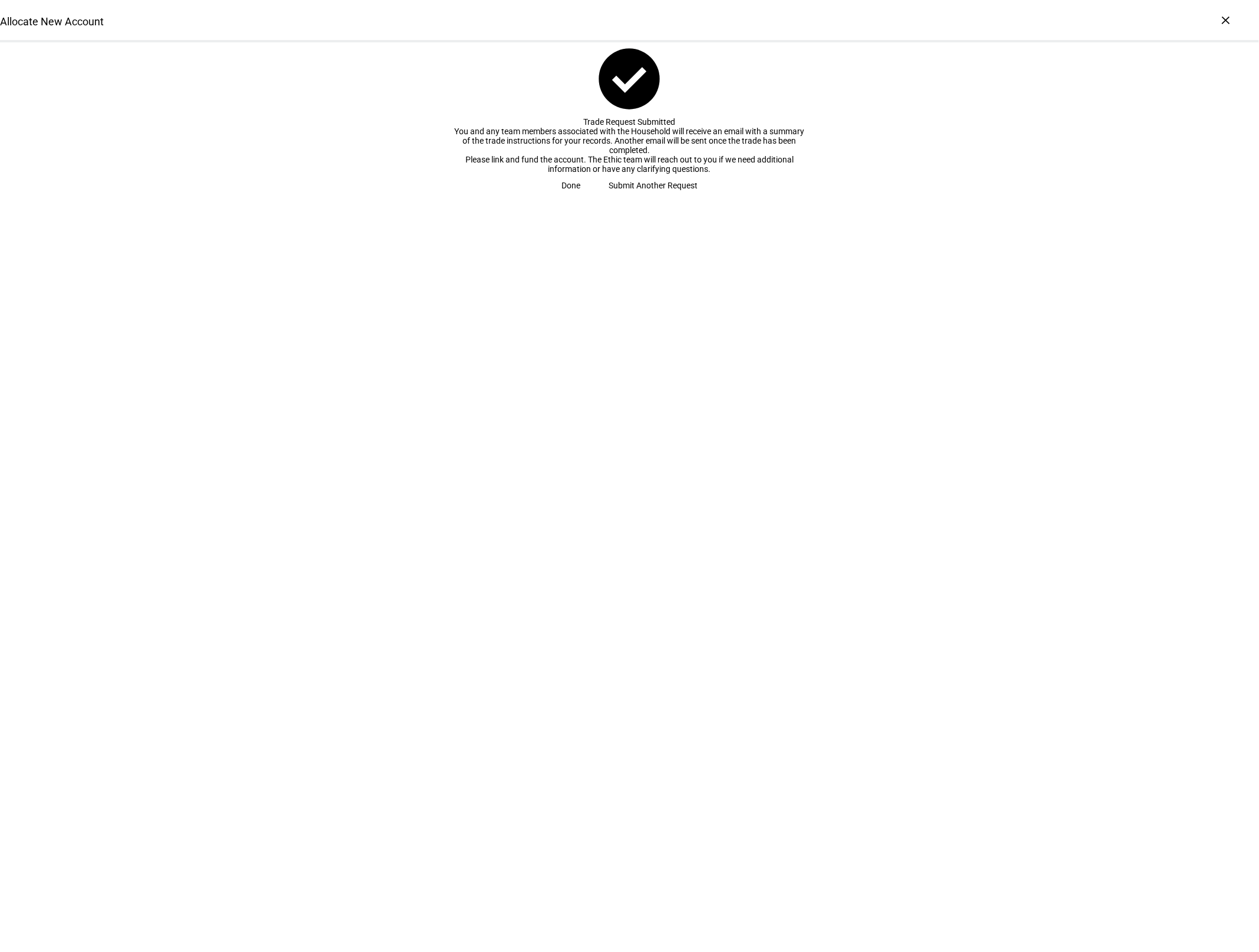
click at [580, 197] on span "Done" at bounding box center [571, 186] width 19 height 23
